Goal: Transaction & Acquisition: Purchase product/service

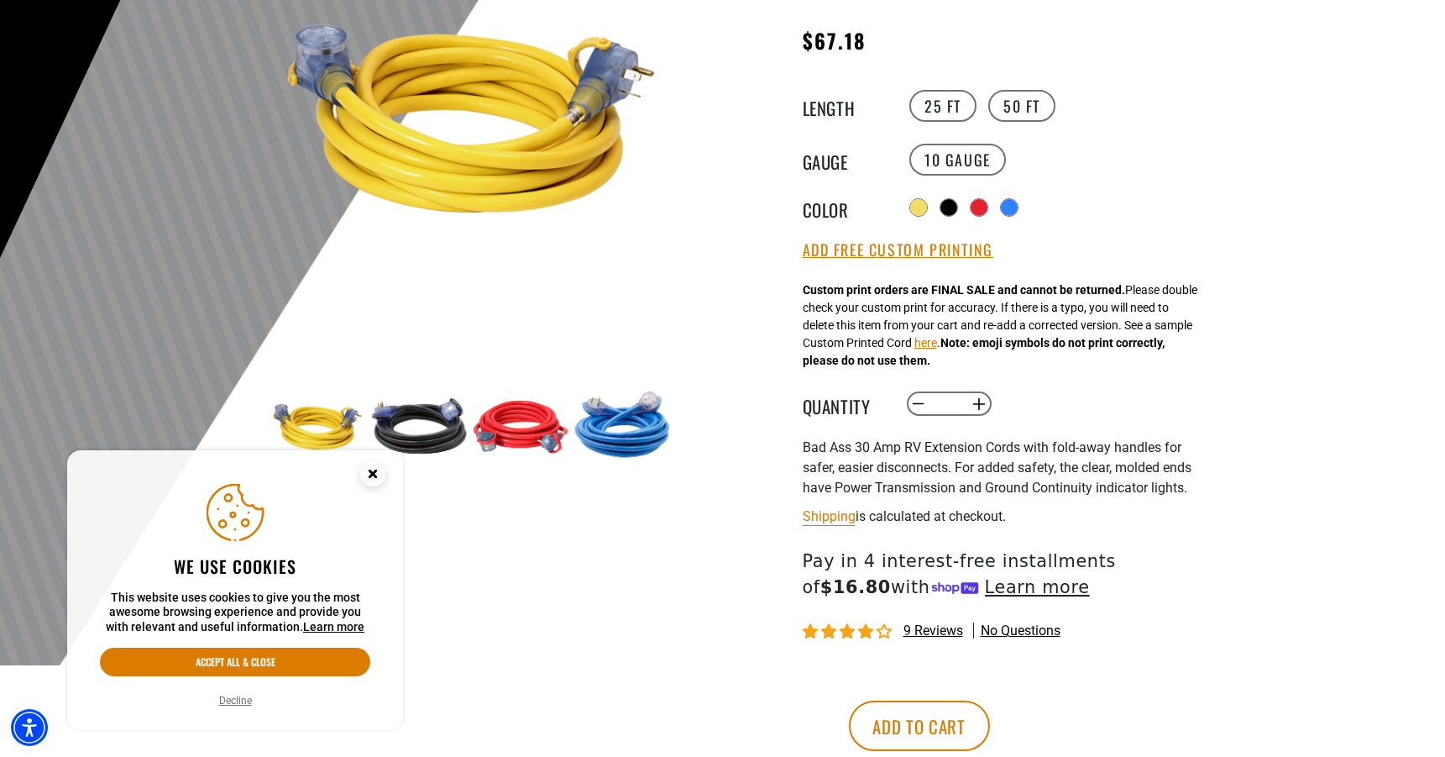
scroll to position [270, 0]
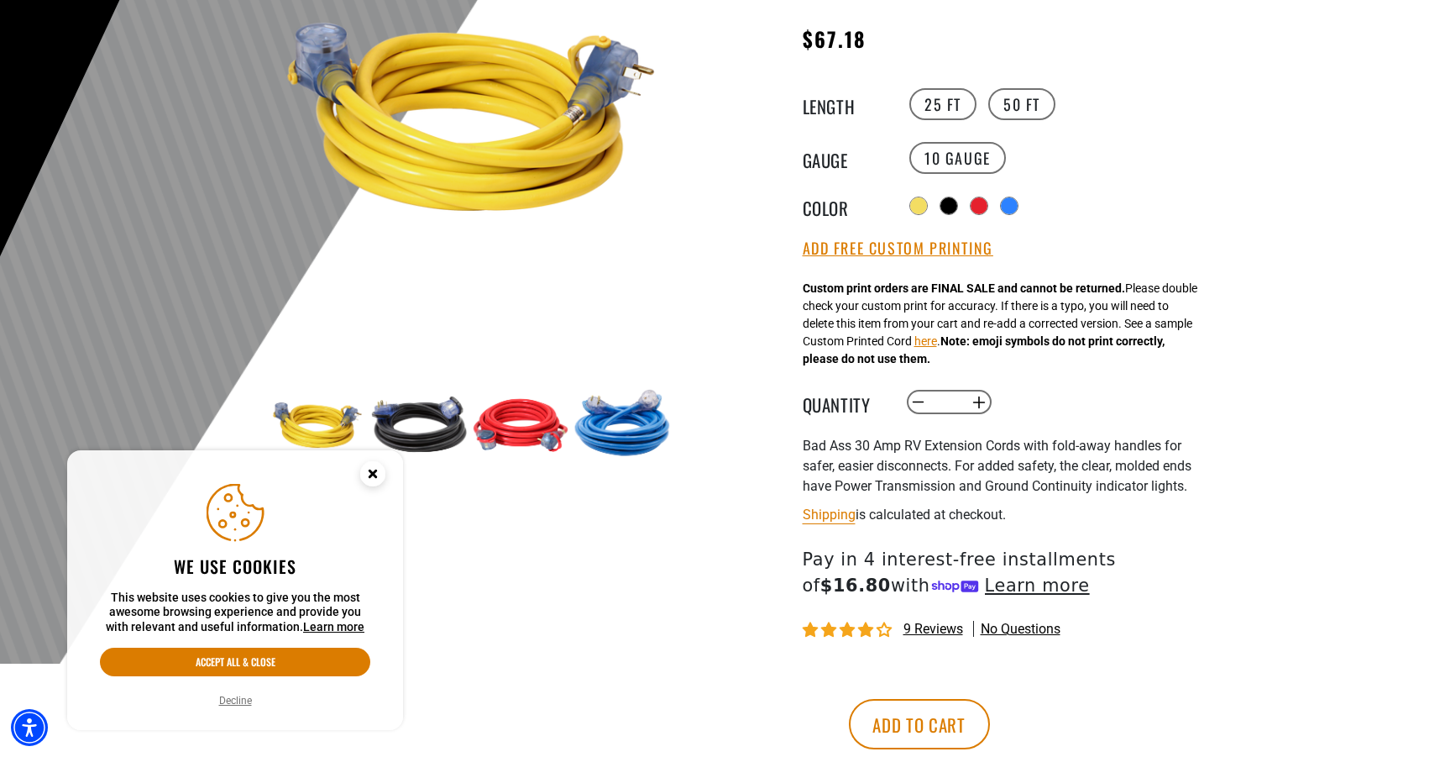
click at [376, 480] on circle "Close this option" at bounding box center [372, 473] width 25 height 25
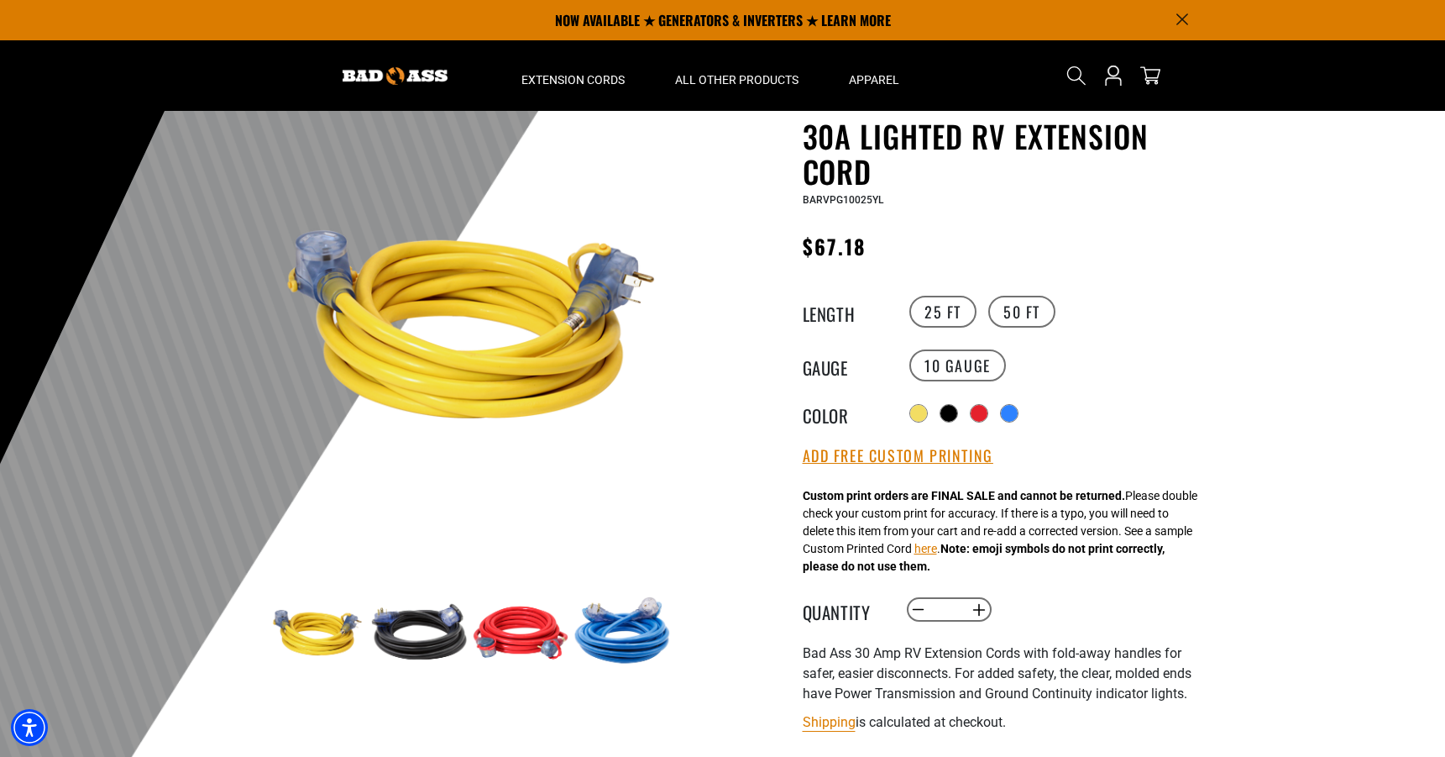
scroll to position [0, 0]
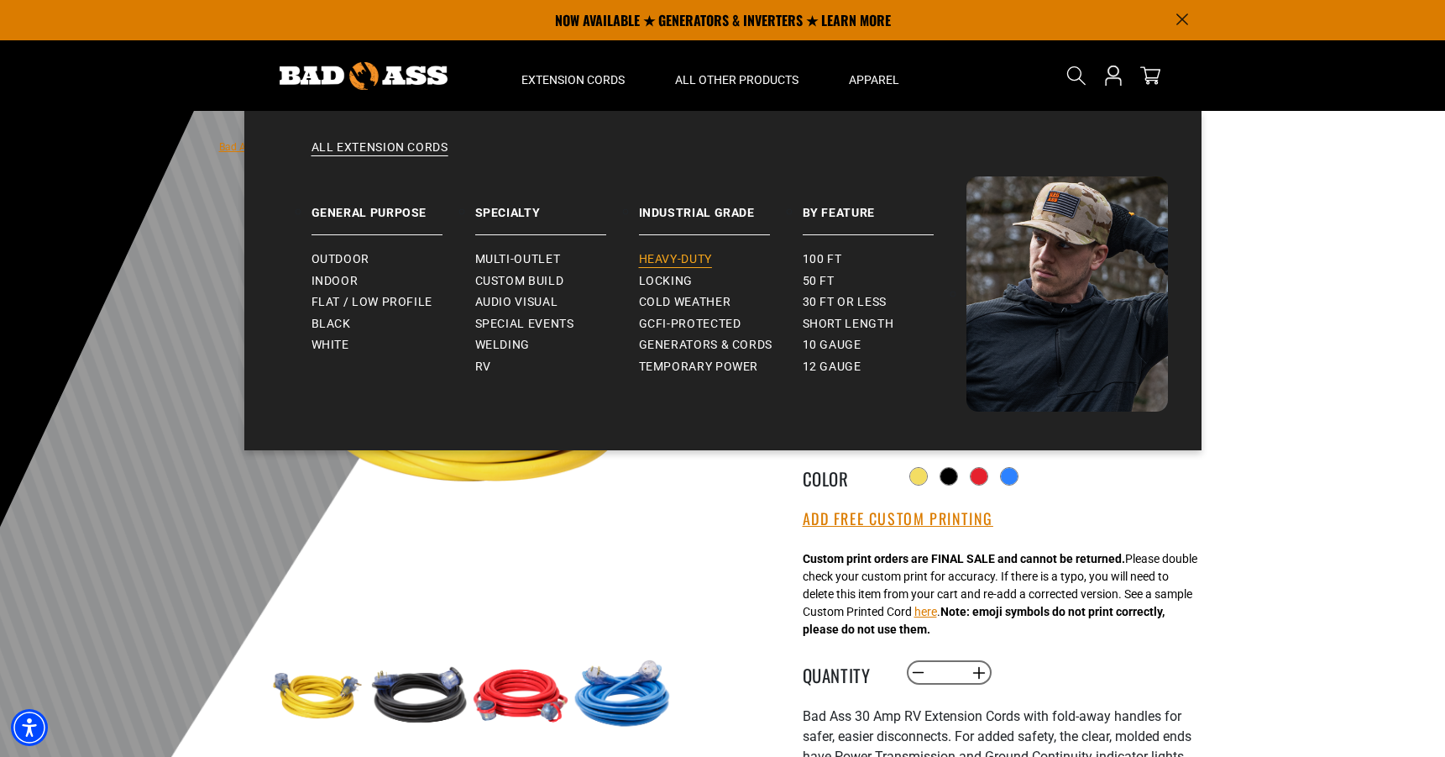
click at [684, 257] on span "Heavy-Duty" at bounding box center [675, 259] width 73 height 15
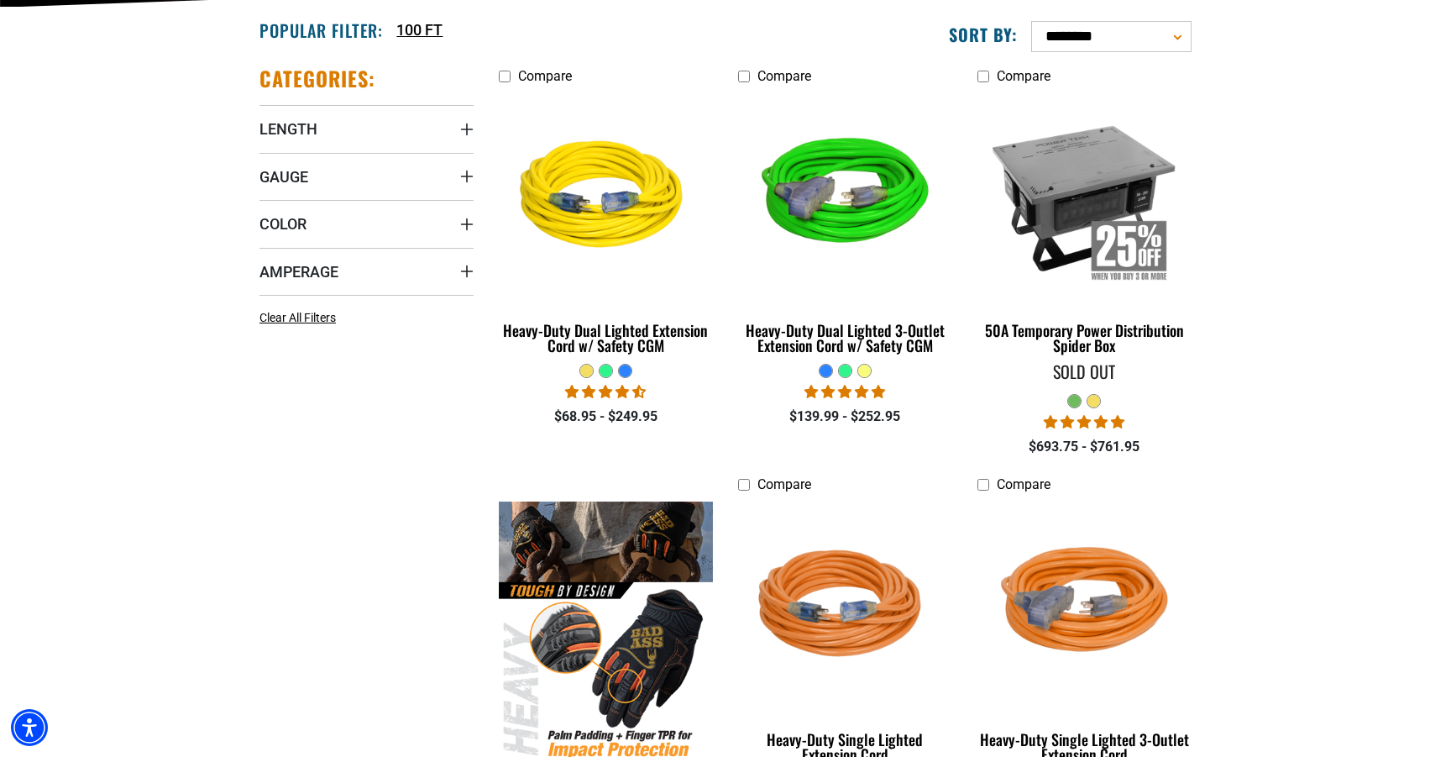
scroll to position [428, 0]
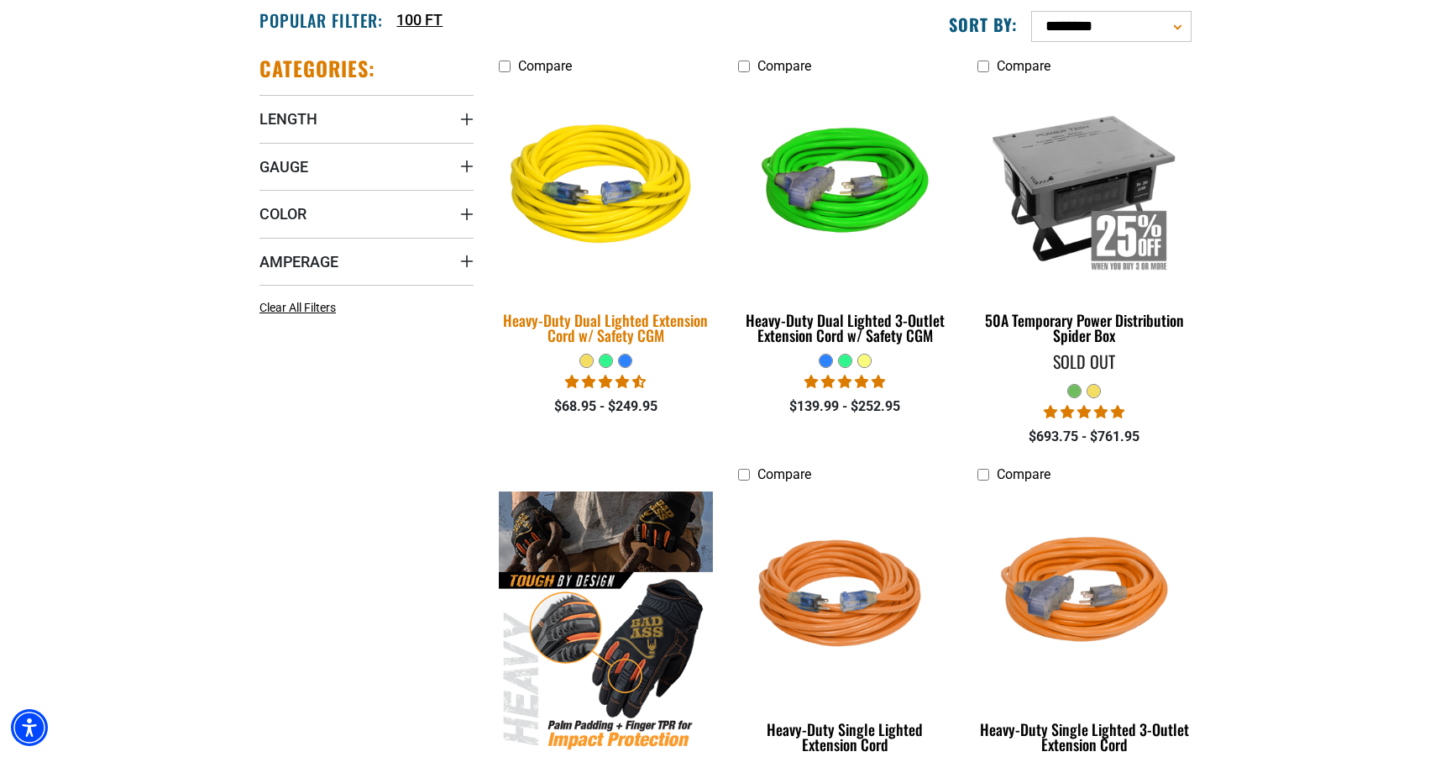
click at [627, 331] on div "Heavy-Duty Dual Lighted Extension Cord w/ Safety CGM" at bounding box center [606, 327] width 214 height 30
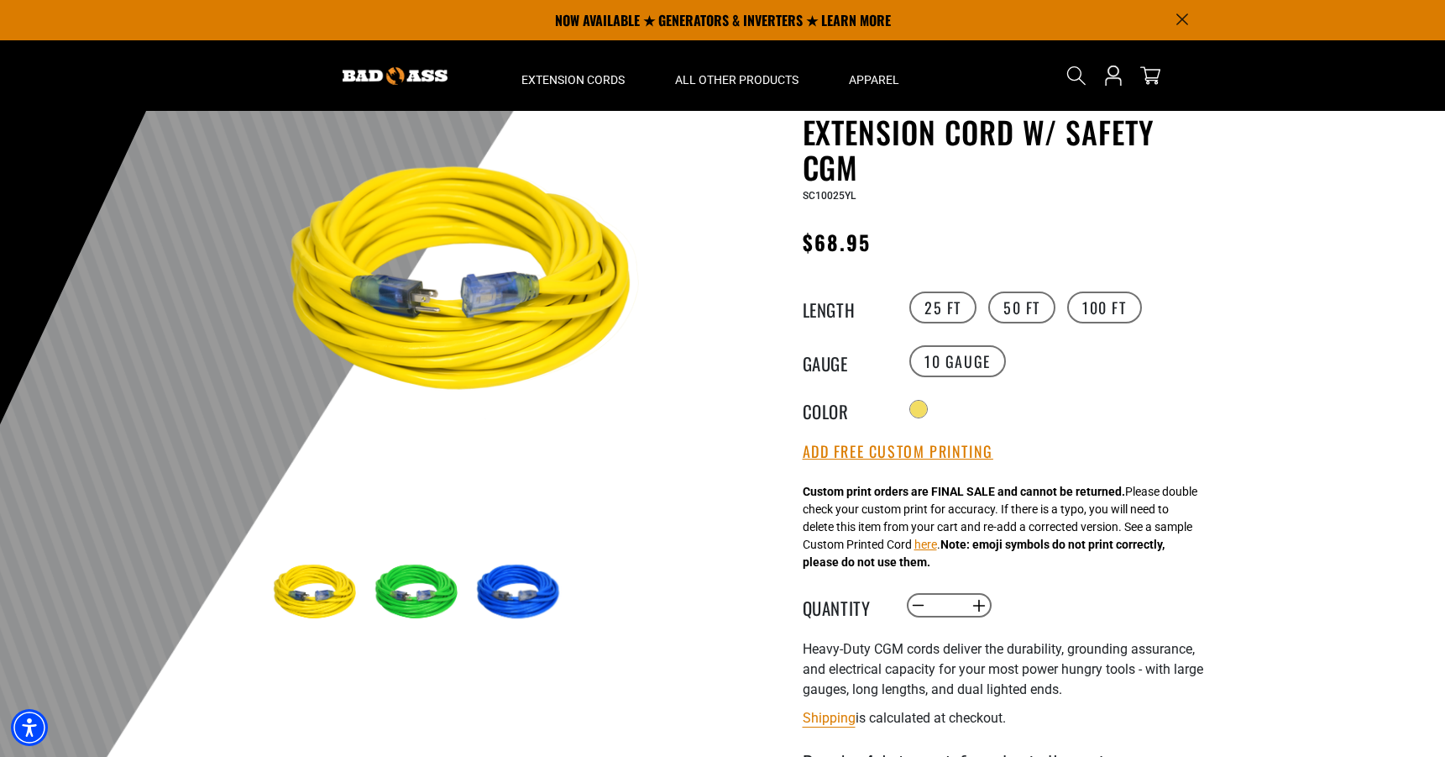
scroll to position [96, 0]
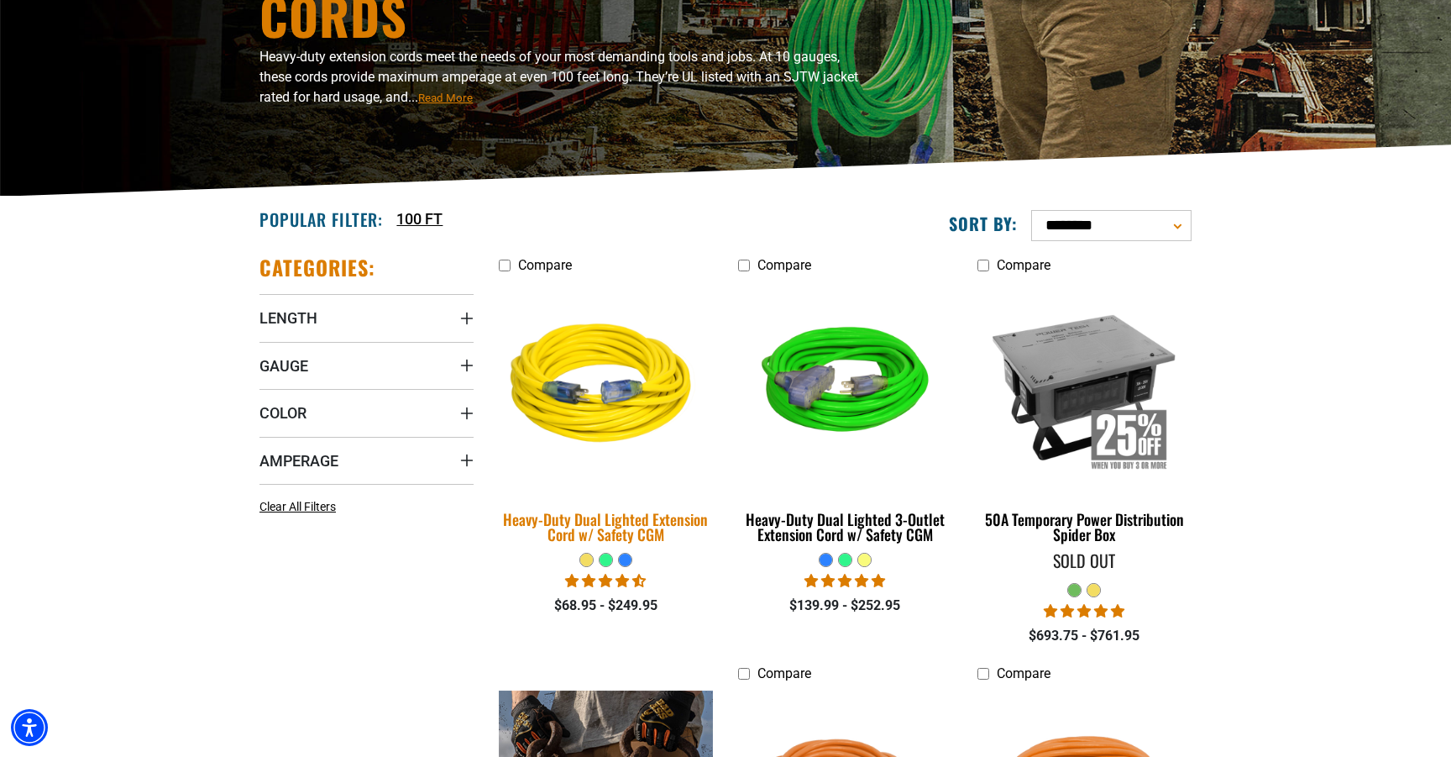
scroll to position [244, 0]
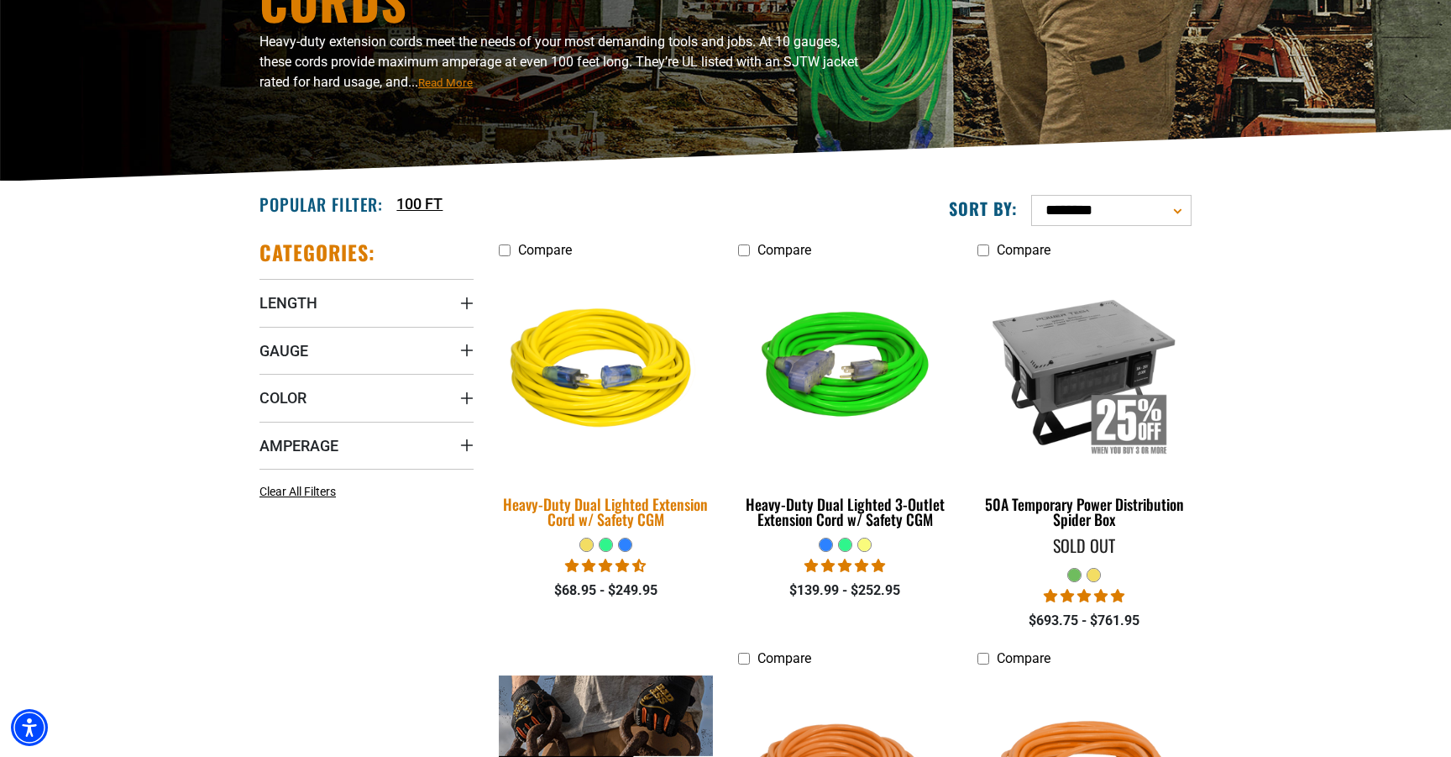
click at [608, 506] on div "Heavy-Duty Dual Lighted Extension Cord w/ Safety CGM" at bounding box center [606, 511] width 214 height 30
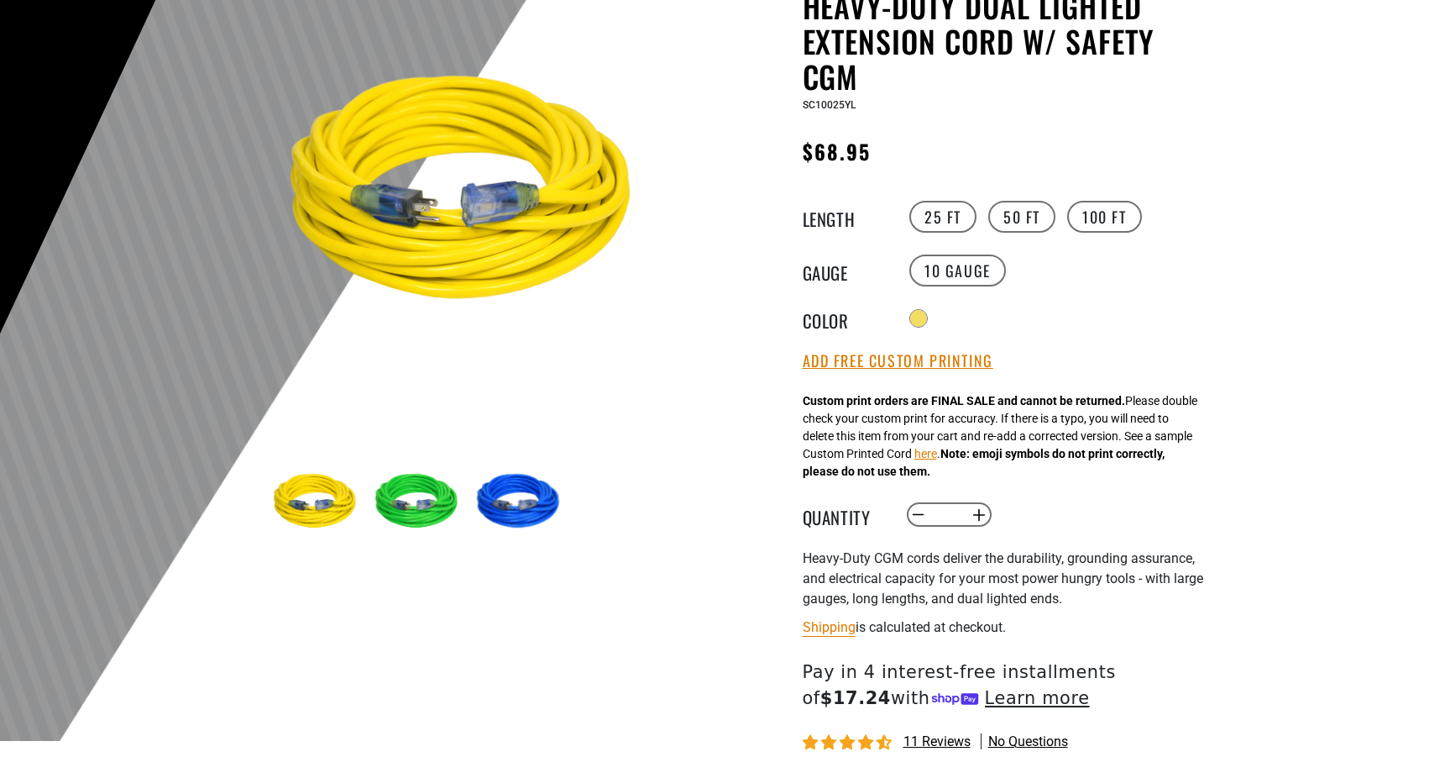
scroll to position [207, 0]
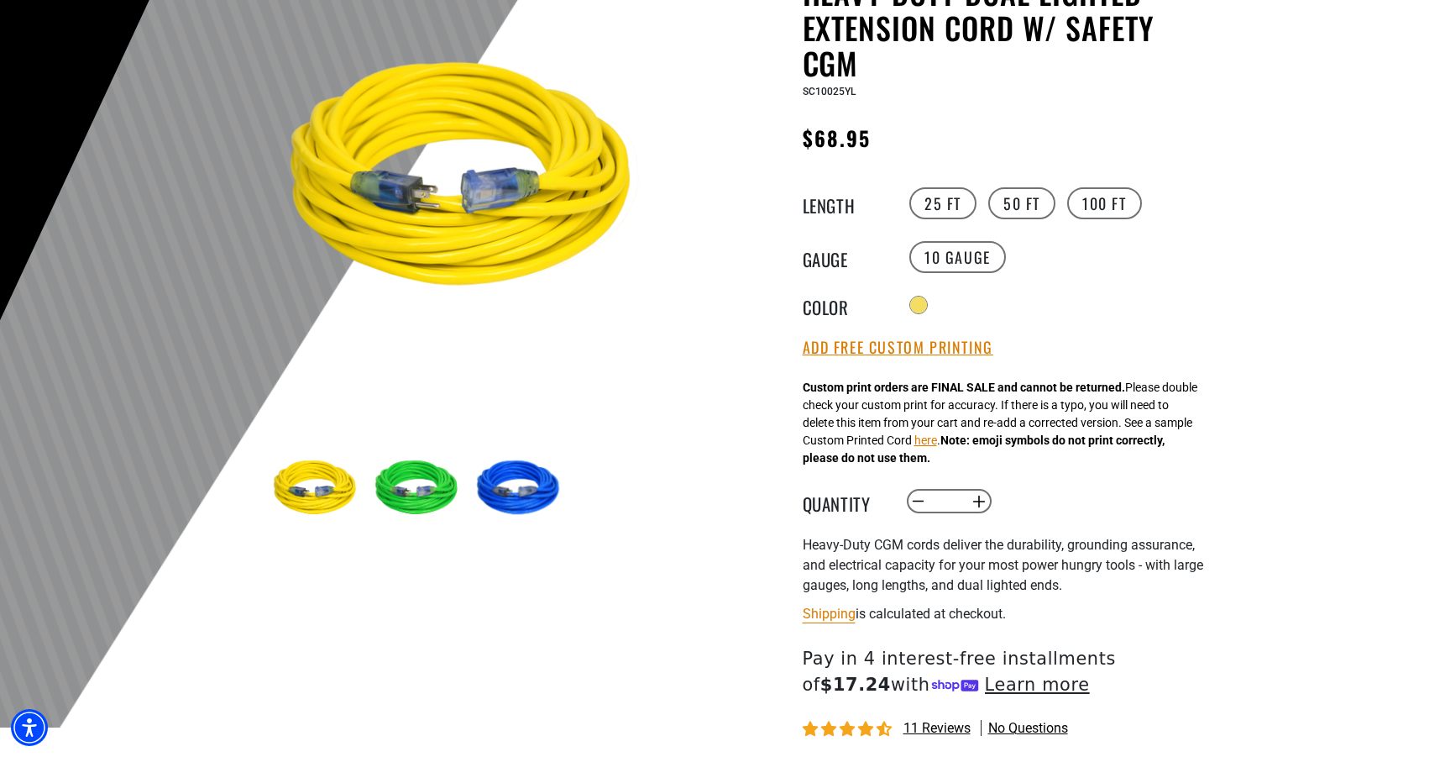
click at [510, 485] on img at bounding box center [520, 488] width 97 height 97
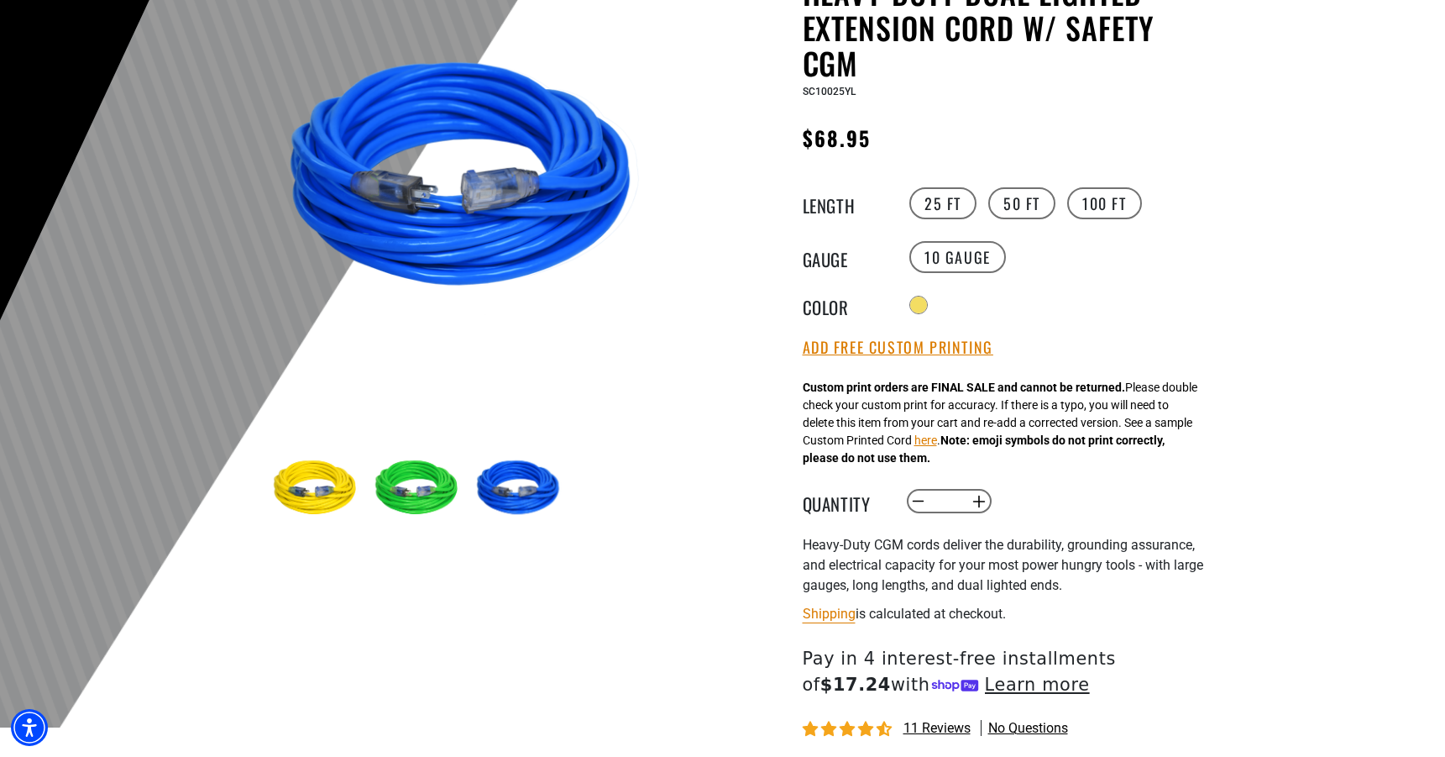
scroll to position [0, 0]
